Goal: Navigation & Orientation: Find specific page/section

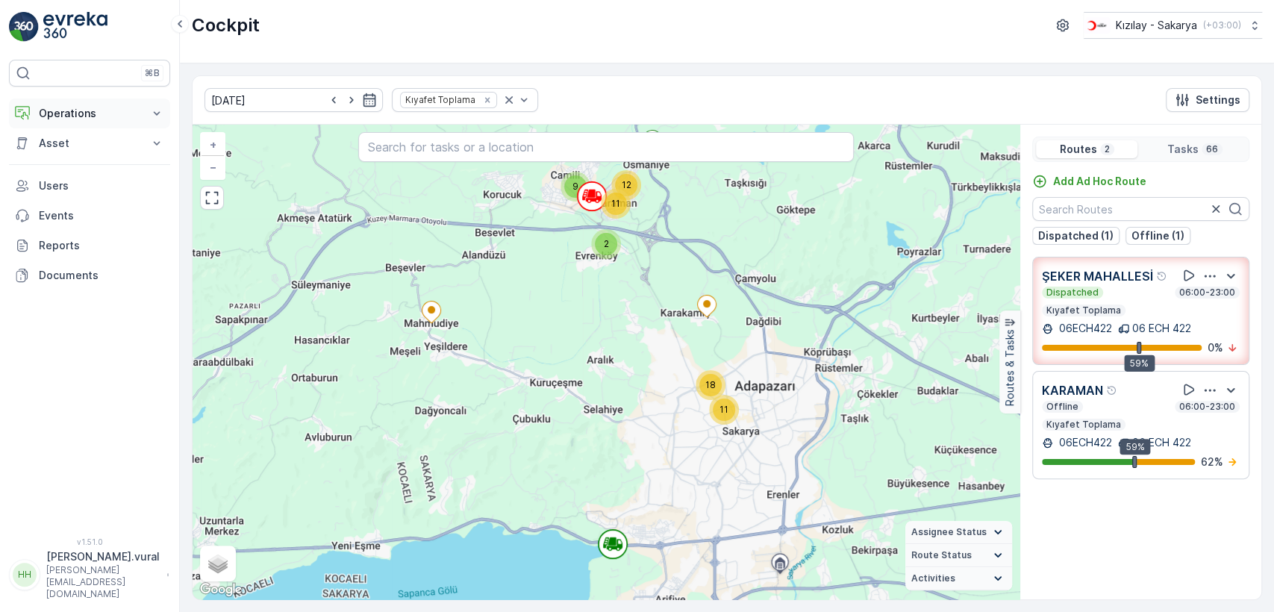
click at [86, 115] on p "Operations" at bounding box center [90, 113] width 102 height 15
click at [82, 191] on link "Cockpit" at bounding box center [101, 201] width 138 height 21
click at [82, 192] on link "Cockpit" at bounding box center [101, 201] width 138 height 21
click at [81, 201] on link "Cockpit" at bounding box center [101, 201] width 138 height 21
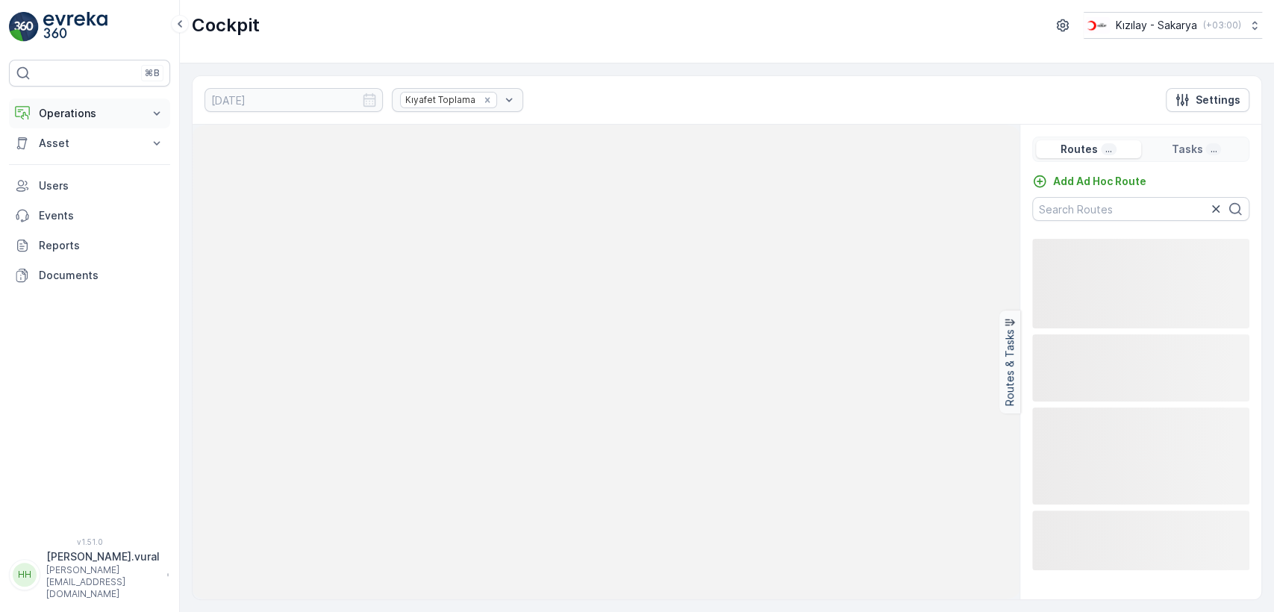
click at [108, 103] on button "Operations" at bounding box center [89, 114] width 161 height 30
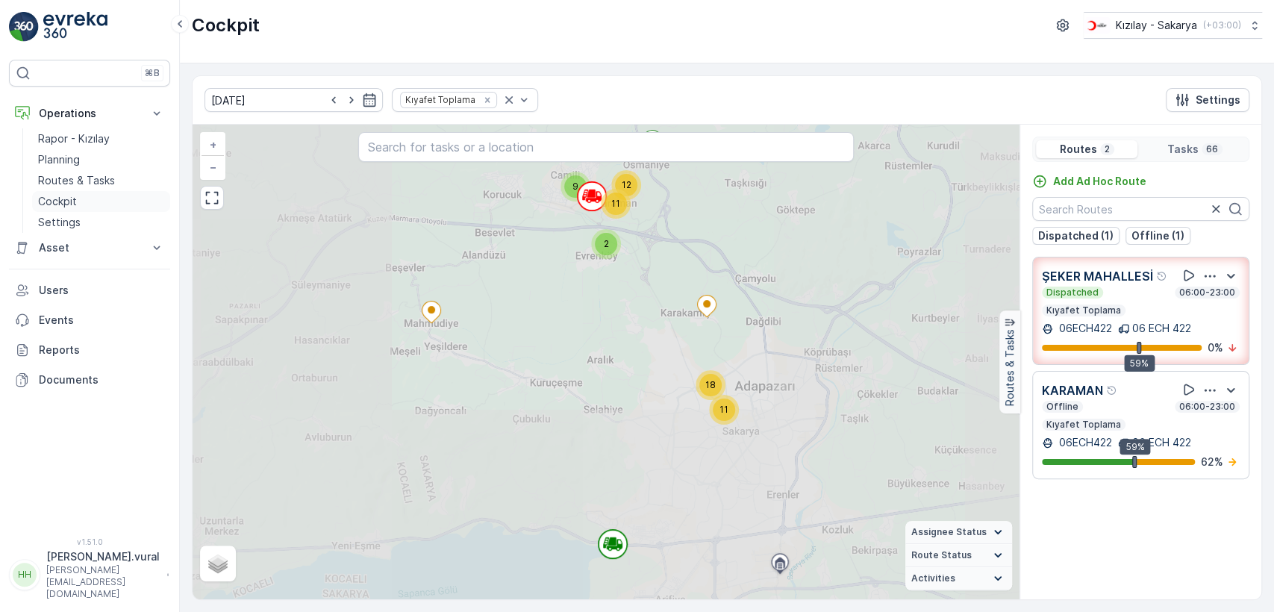
click at [102, 192] on link "Cockpit" at bounding box center [101, 201] width 138 height 21
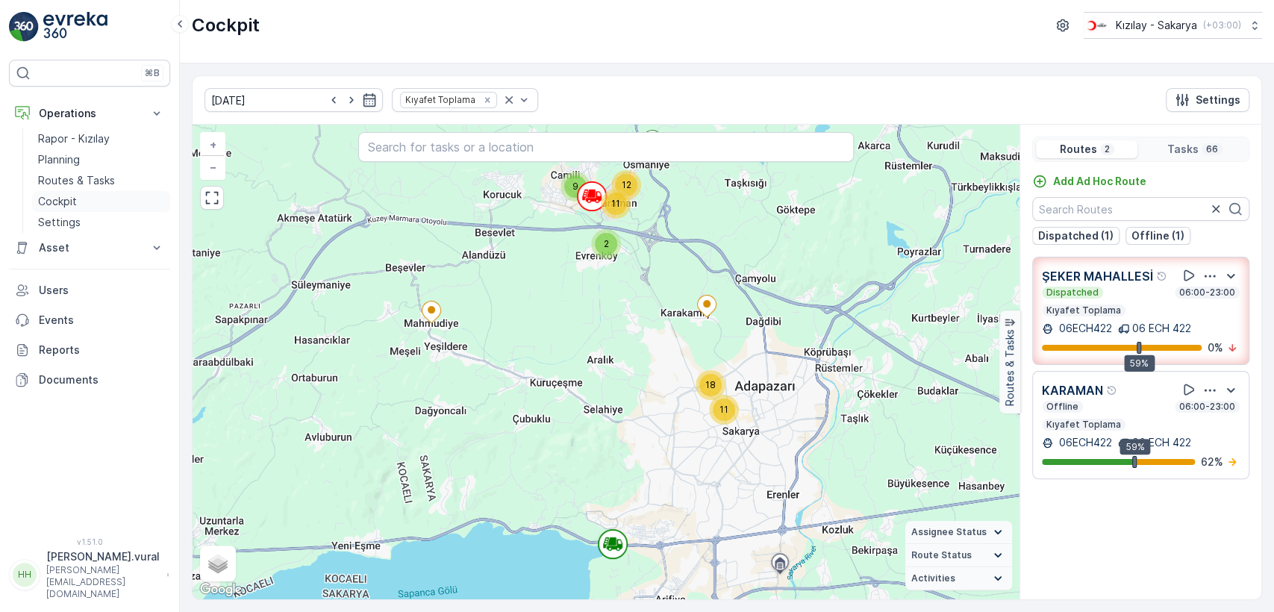
click at [100, 194] on link "Cockpit" at bounding box center [101, 201] width 138 height 21
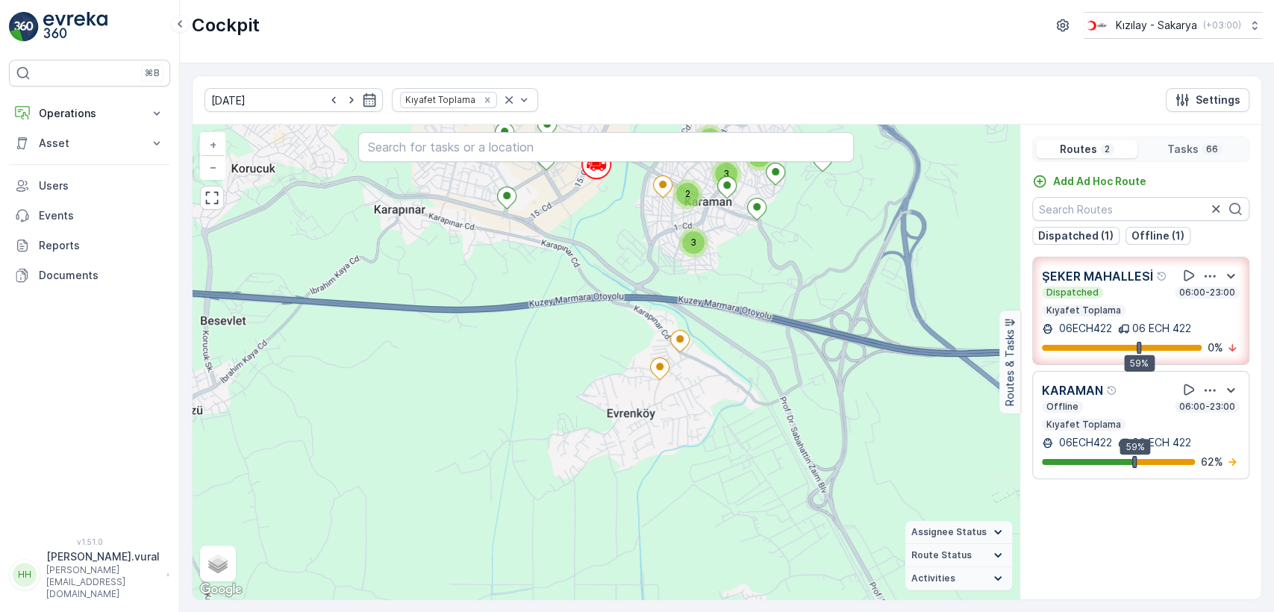
drag, startPoint x: 605, startPoint y: 210, endPoint x: 602, endPoint y: 277, distance: 66.5
click at [602, 277] on div "2 5 4 3 2 3 5 3 2 3 2 2 3 3 + − Satellite Roadmap Terrain Hybrid Leaflet Keyboa…" at bounding box center [606, 362] width 827 height 475
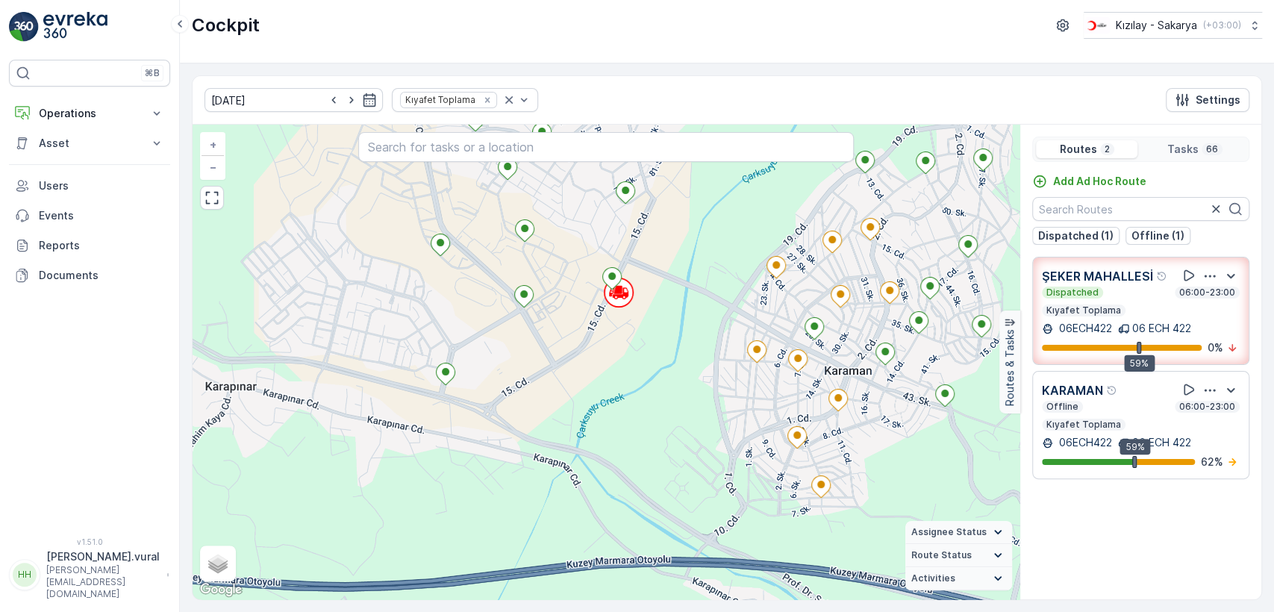
drag, startPoint x: 594, startPoint y: 279, endPoint x: 576, endPoint y: 328, distance: 52.4
click at [576, 328] on div "2 2 2 2 2 + − Satellite Roadmap Terrain Hybrid Leaflet Keyboard shortcuts Map D…" at bounding box center [606, 362] width 827 height 475
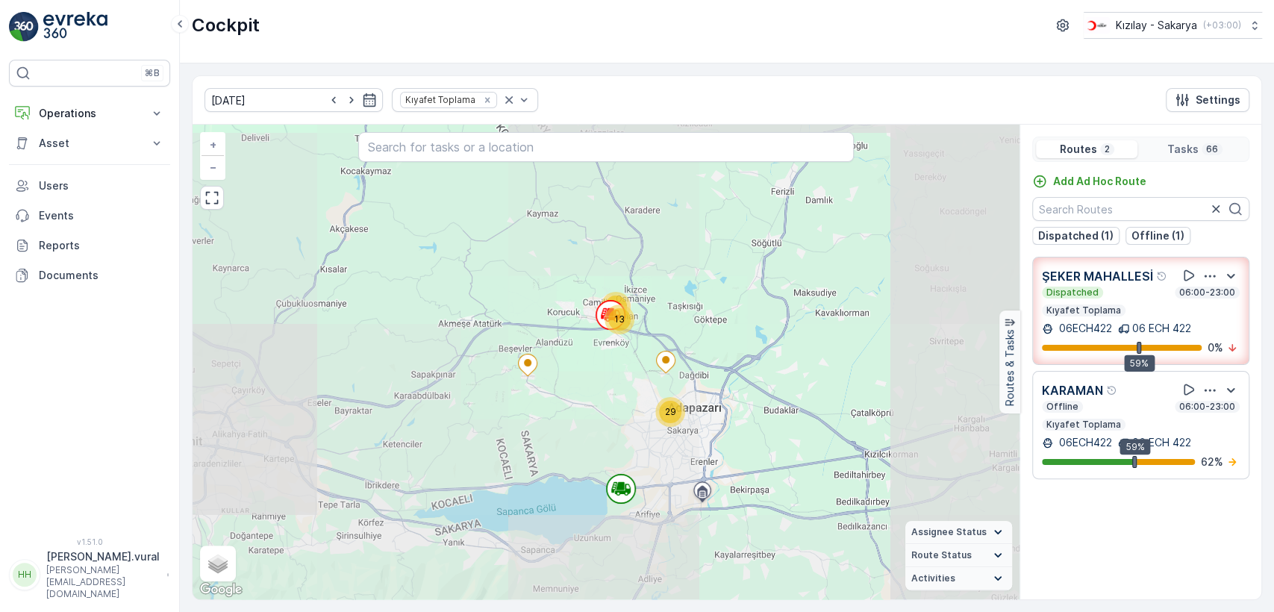
drag, startPoint x: 570, startPoint y: 455, endPoint x: 564, endPoint y: 311, distance: 144.2
click at [564, 311] on div "29 22 13 + − Satellite Roadmap Terrain Hybrid Leaflet Keyboard shortcuts Map Da…" at bounding box center [606, 362] width 827 height 475
